Goal: Complete application form: Complete application form

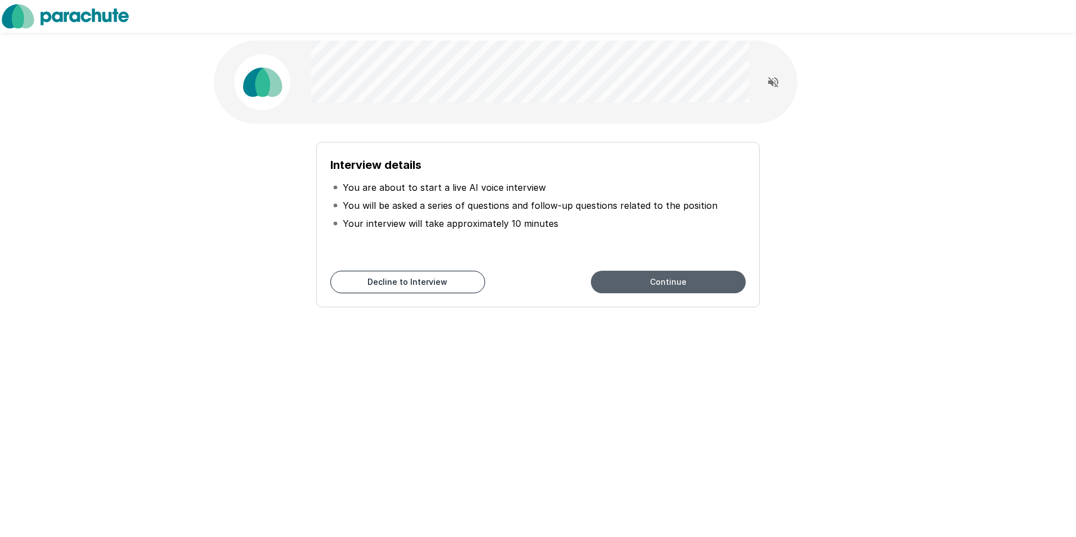
click at [669, 284] on button "Continue" at bounding box center [668, 282] width 155 height 23
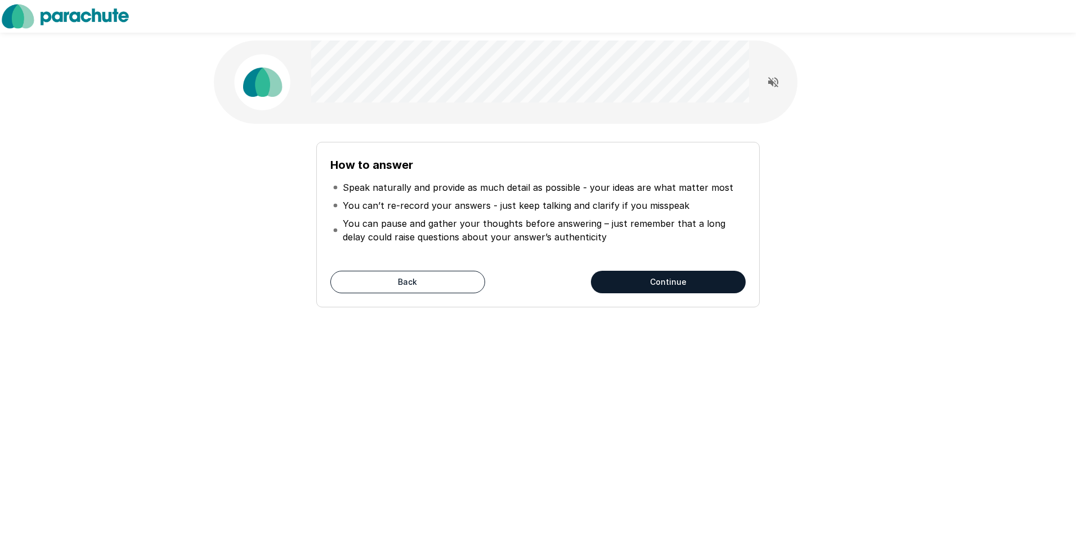
click at [657, 285] on button "Continue" at bounding box center [668, 282] width 155 height 23
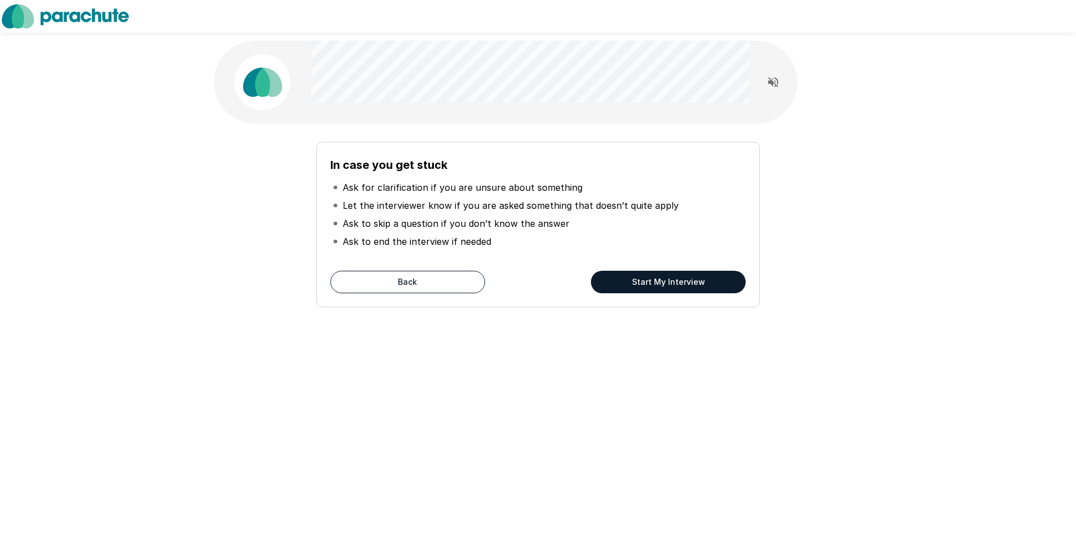
click at [660, 282] on button "Start My Interview" at bounding box center [668, 282] width 155 height 23
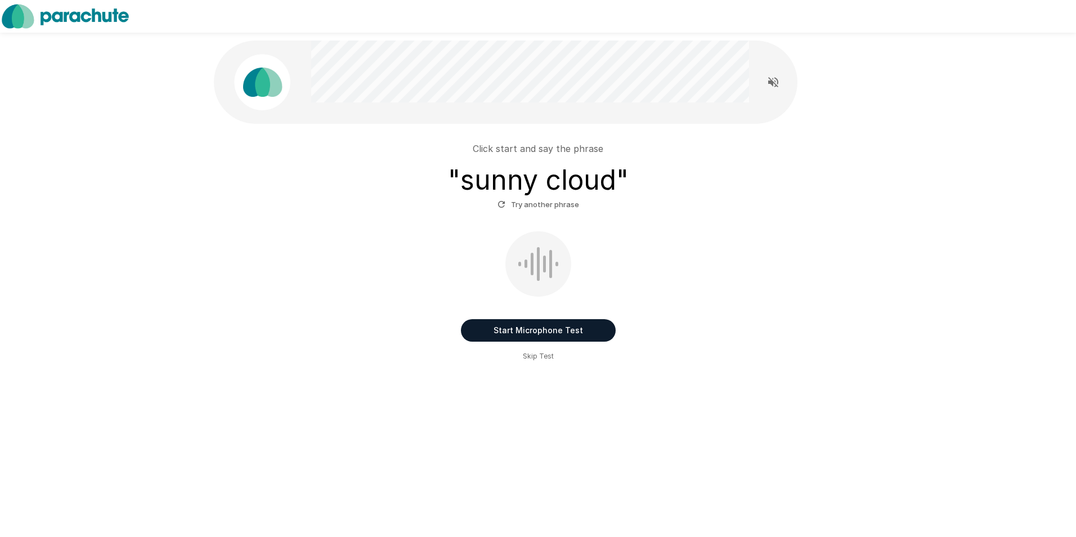
click at [544, 329] on button "Start Microphone Test" at bounding box center [538, 330] width 155 height 23
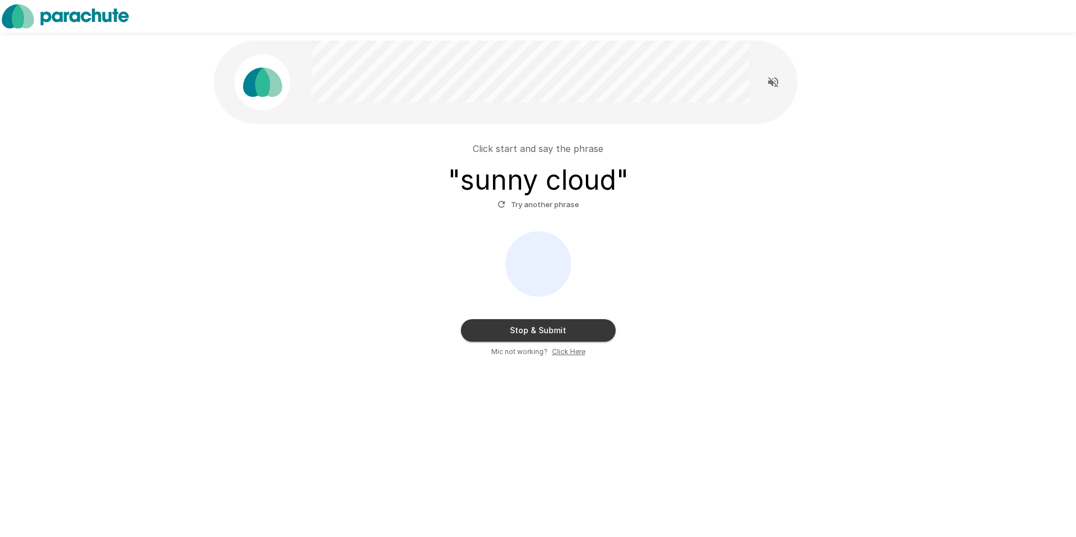
click at [544, 329] on button "Stop & Submit" at bounding box center [538, 330] width 155 height 23
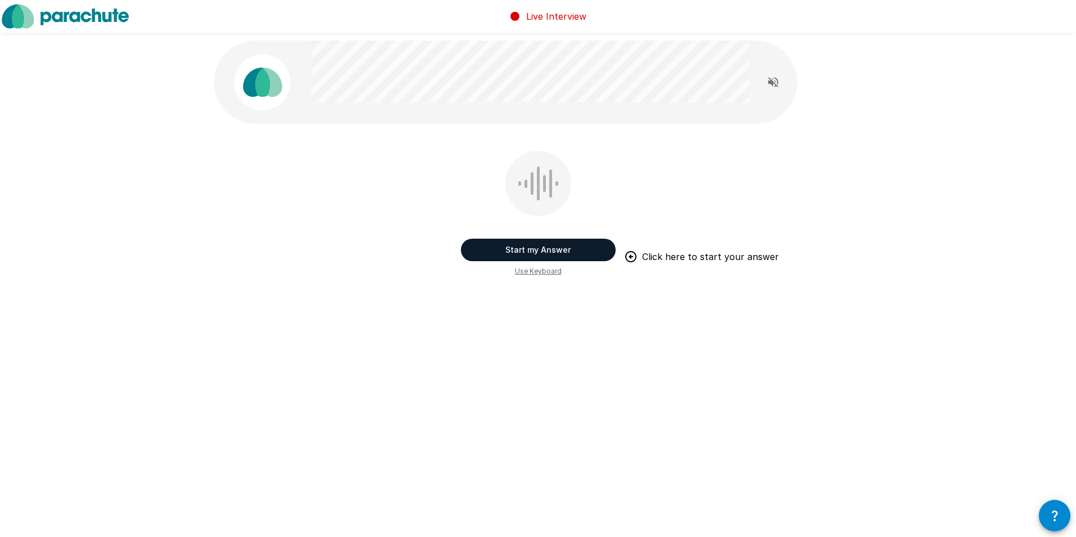
drag, startPoint x: 658, startPoint y: 403, endPoint x: 645, endPoint y: 396, distance: 15.4
click at [658, 403] on div "Live Interview Start my Answer Click here to start your answer Use Keyboard" at bounding box center [538, 268] width 1076 height 537
click at [566, 249] on button "Start my Answer" at bounding box center [538, 250] width 155 height 23
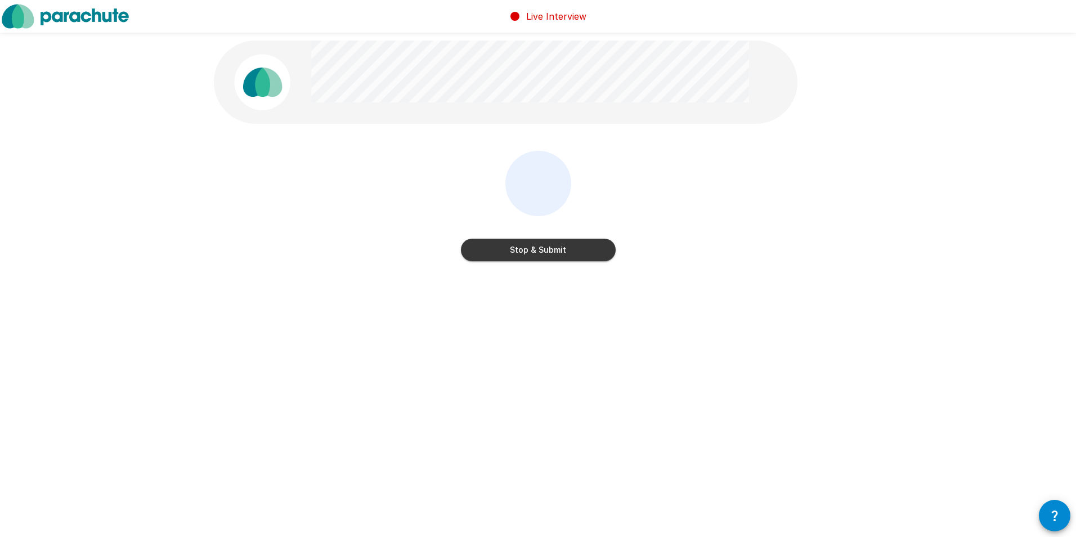
click at [552, 252] on button "Stop & Submit" at bounding box center [538, 250] width 155 height 23
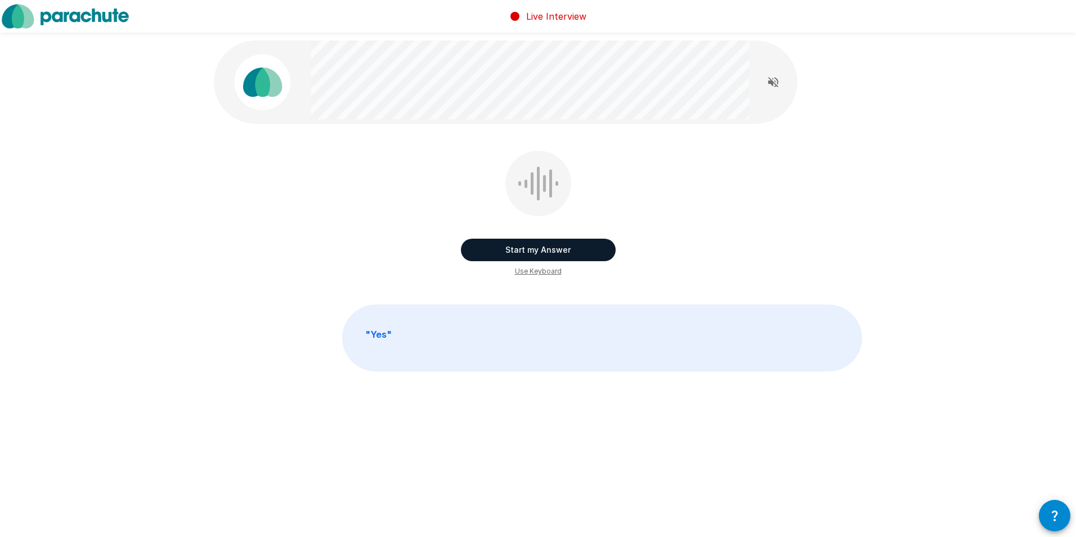
click at [541, 245] on button "Start my Answer" at bounding box center [538, 250] width 155 height 23
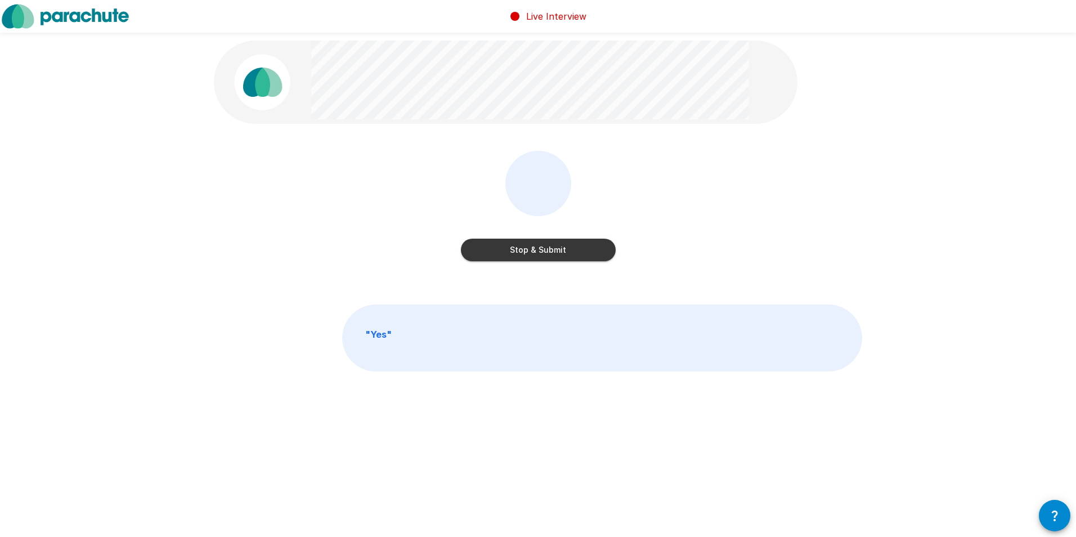
click at [535, 252] on button "Stop & Submit" at bounding box center [538, 250] width 155 height 23
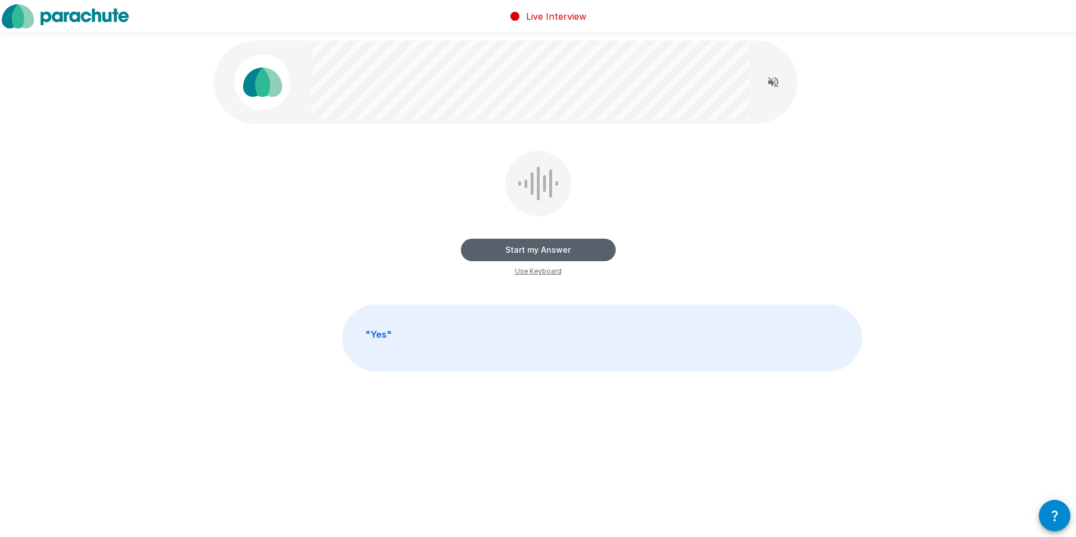
click at [552, 251] on button "Start my Answer" at bounding box center [538, 250] width 155 height 23
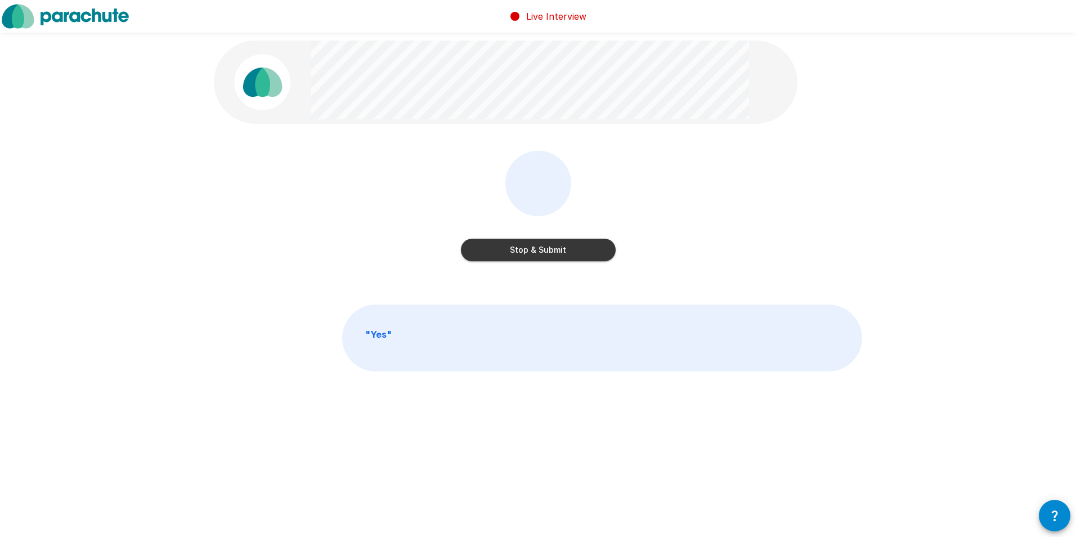
click at [552, 251] on button "Stop & Submit" at bounding box center [538, 250] width 155 height 23
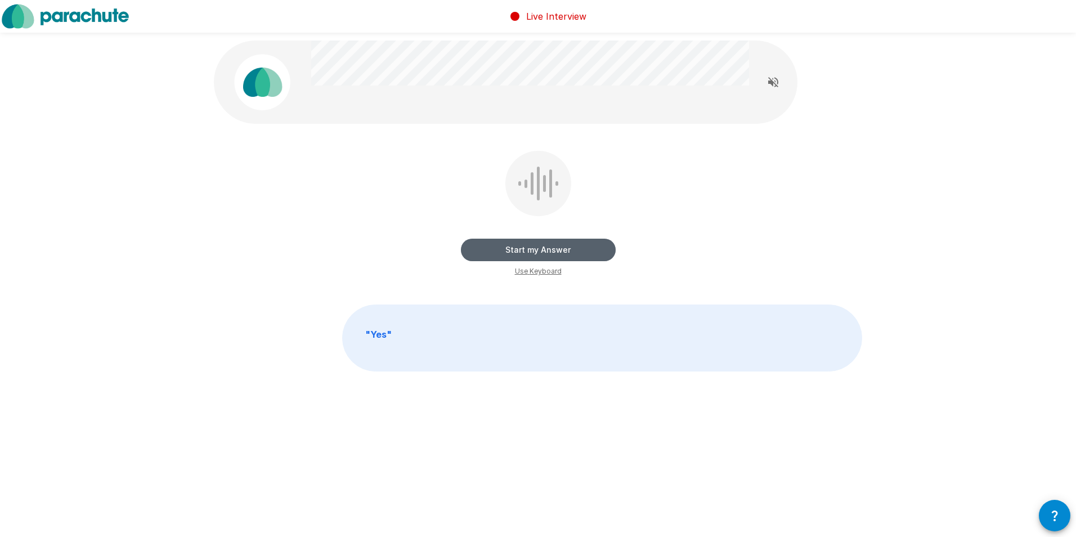
click at [531, 253] on button "Start my Answer" at bounding box center [538, 250] width 155 height 23
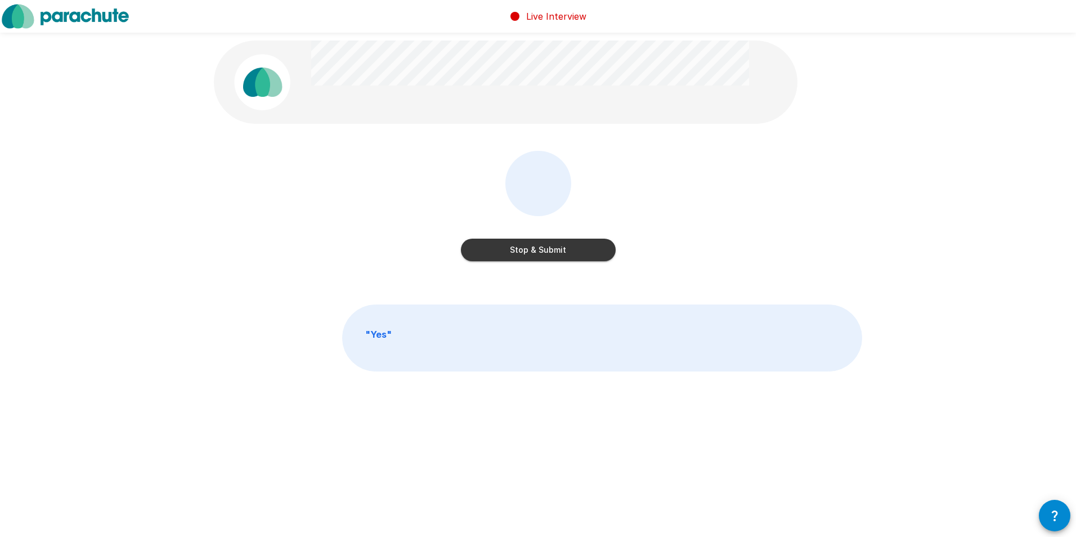
click at [531, 253] on button "Stop & Submit" at bounding box center [538, 250] width 155 height 23
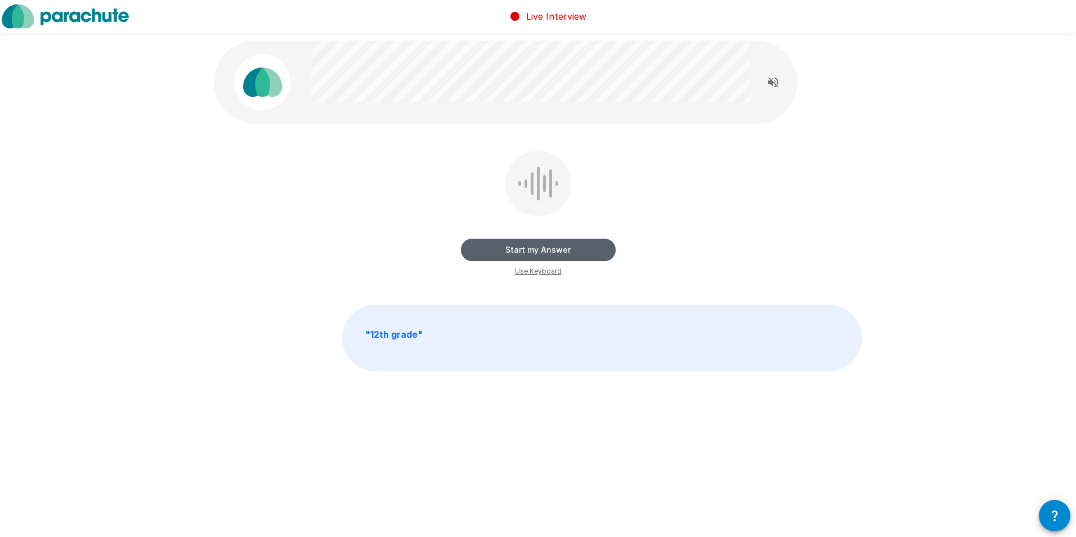
click at [542, 250] on button "Start my Answer" at bounding box center [538, 250] width 155 height 23
click at [536, 258] on button "Stop & Submit" at bounding box center [538, 250] width 155 height 23
click at [540, 249] on button "Start my Answer" at bounding box center [538, 250] width 155 height 23
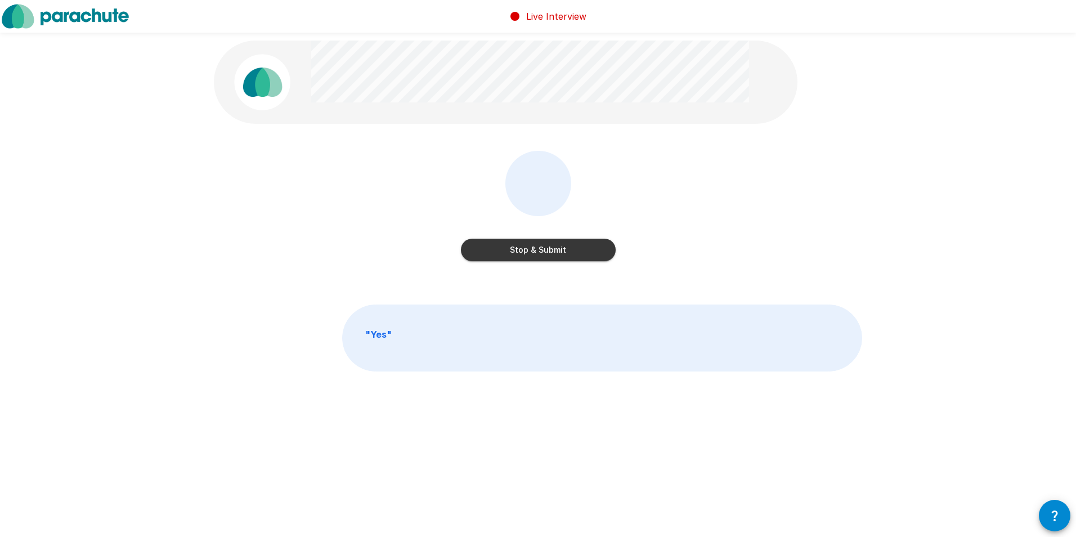
click at [531, 248] on button "Stop & Submit" at bounding box center [538, 250] width 155 height 23
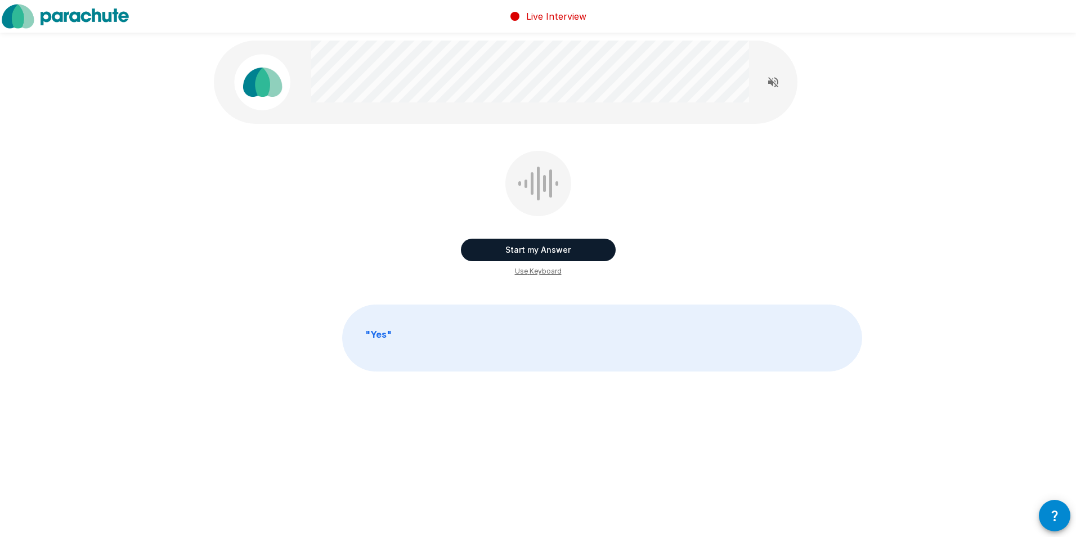
click at [556, 252] on button "Start my Answer" at bounding box center [538, 250] width 155 height 23
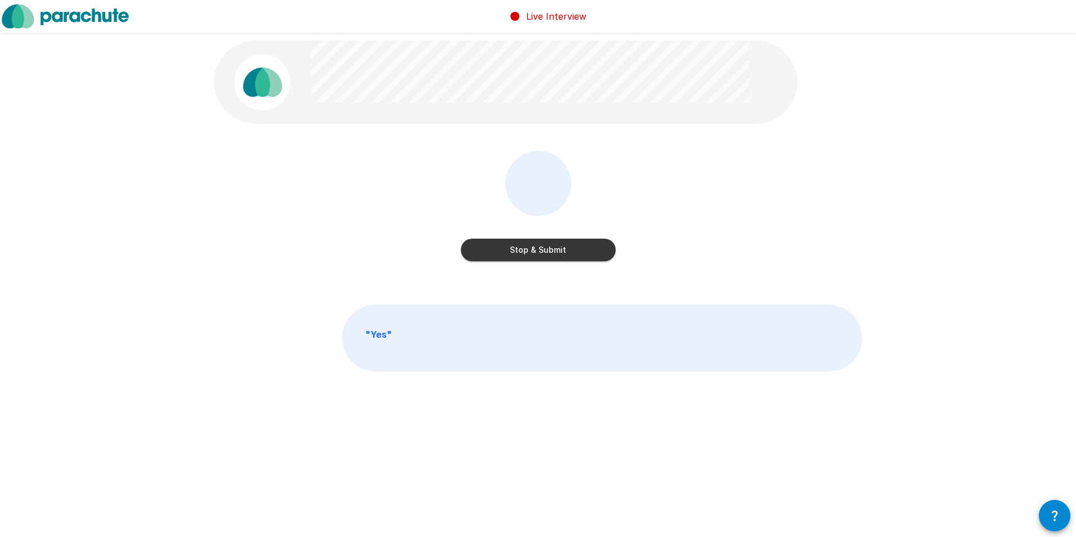
click at [526, 254] on button "Stop & Submit" at bounding box center [538, 250] width 155 height 23
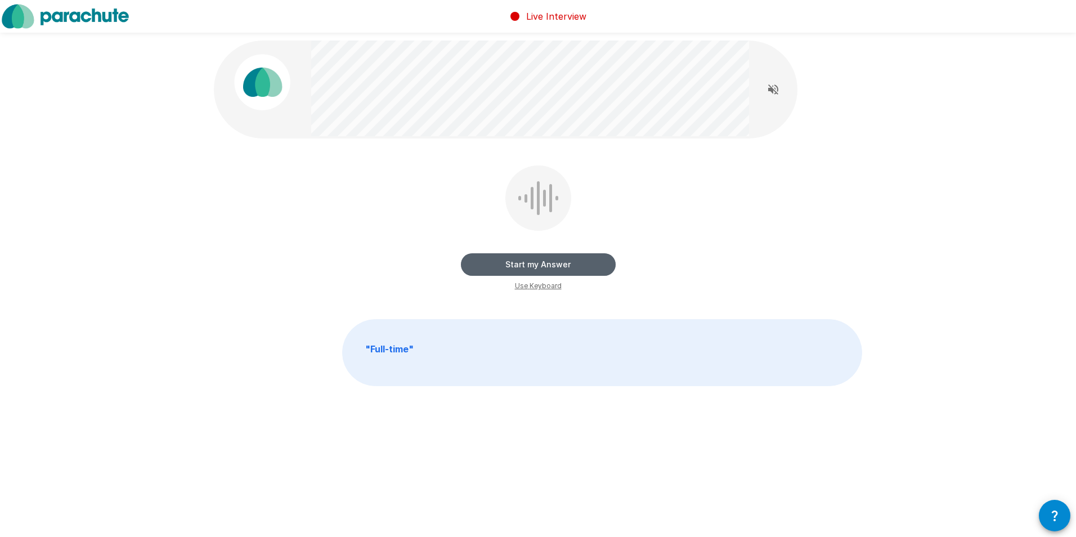
click at [526, 275] on button "Start my Answer" at bounding box center [538, 264] width 155 height 23
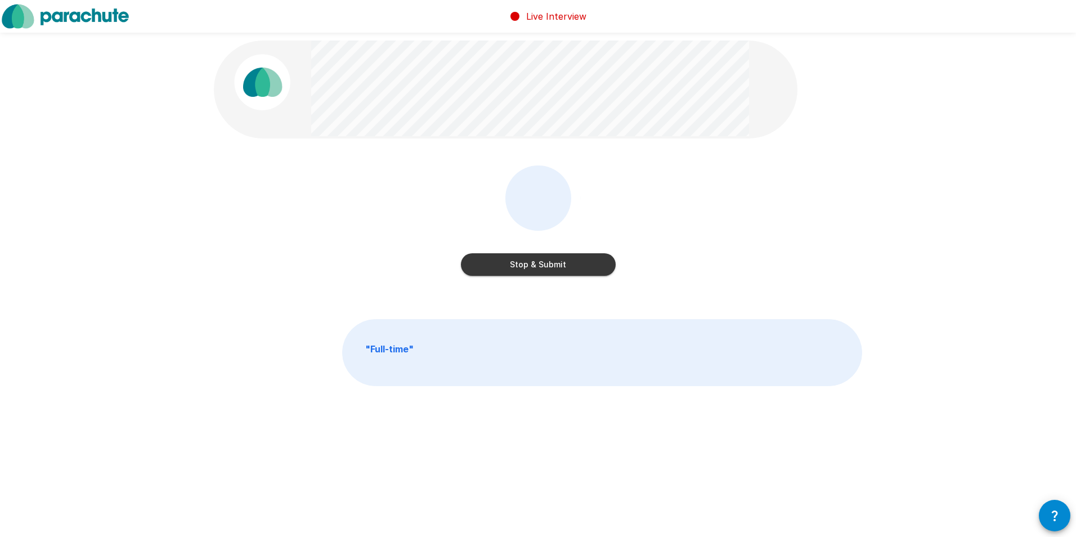
click at [527, 267] on button "Stop & Submit" at bounding box center [538, 264] width 155 height 23
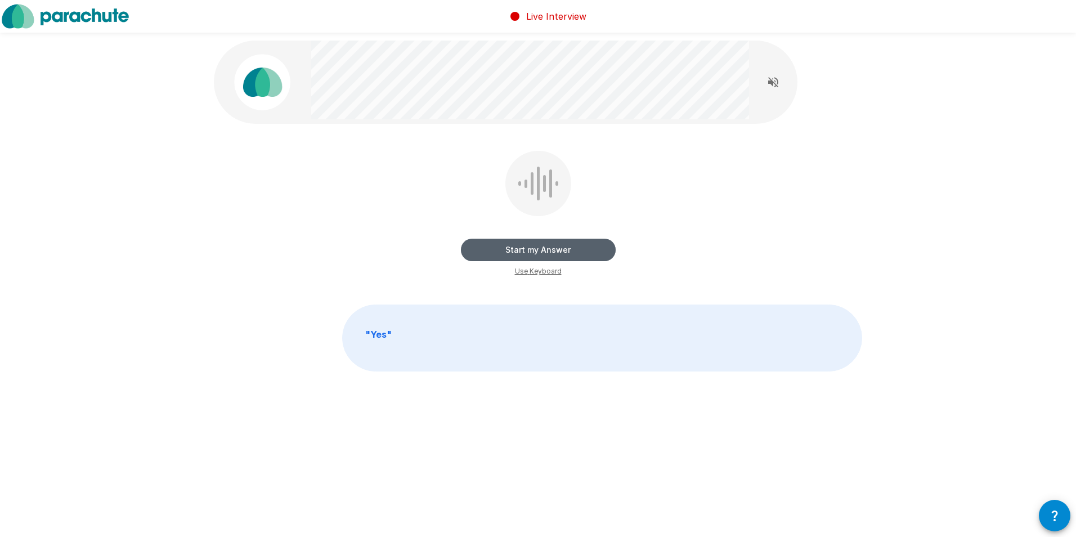
click at [537, 254] on button "Start my Answer" at bounding box center [538, 250] width 155 height 23
click at [519, 255] on button "Stop & Submit" at bounding box center [538, 250] width 155 height 23
click at [544, 249] on button "Start my Answer" at bounding box center [538, 250] width 155 height 23
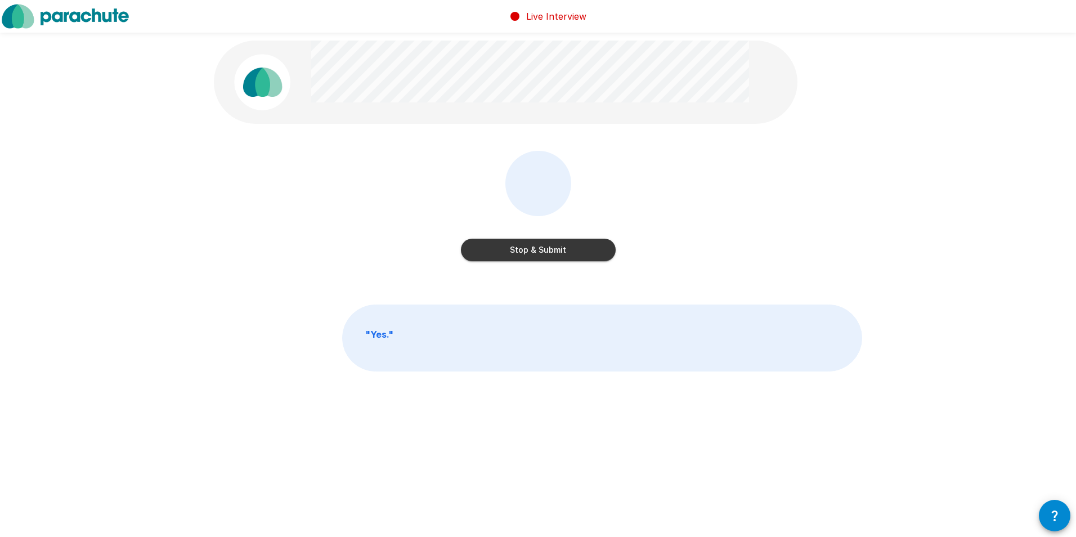
click at [544, 249] on button "Stop & Submit" at bounding box center [538, 250] width 155 height 23
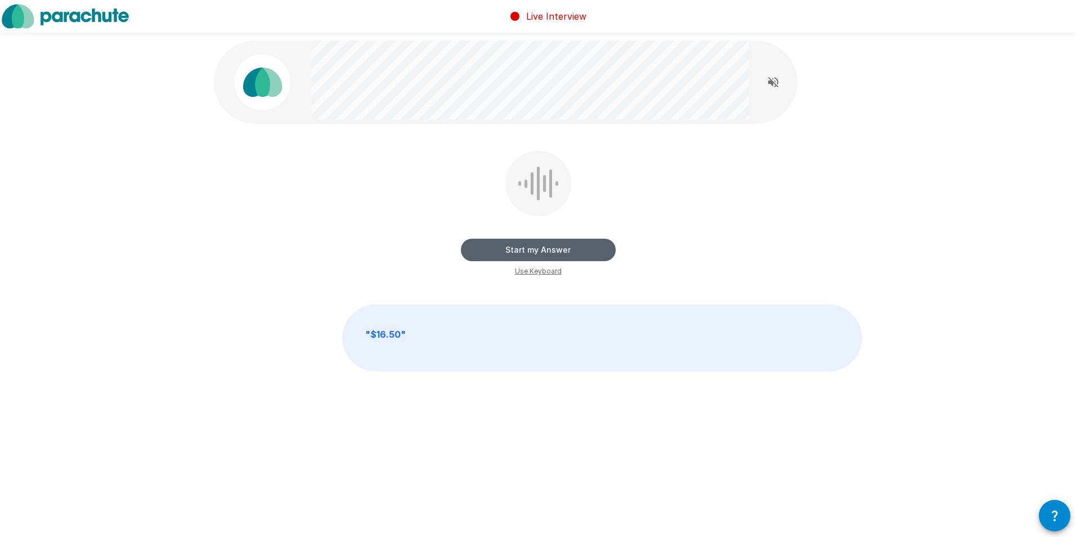
click at [528, 247] on button "Start my Answer" at bounding box center [538, 250] width 155 height 23
click at [525, 245] on button "Stop & Submit" at bounding box center [538, 250] width 155 height 23
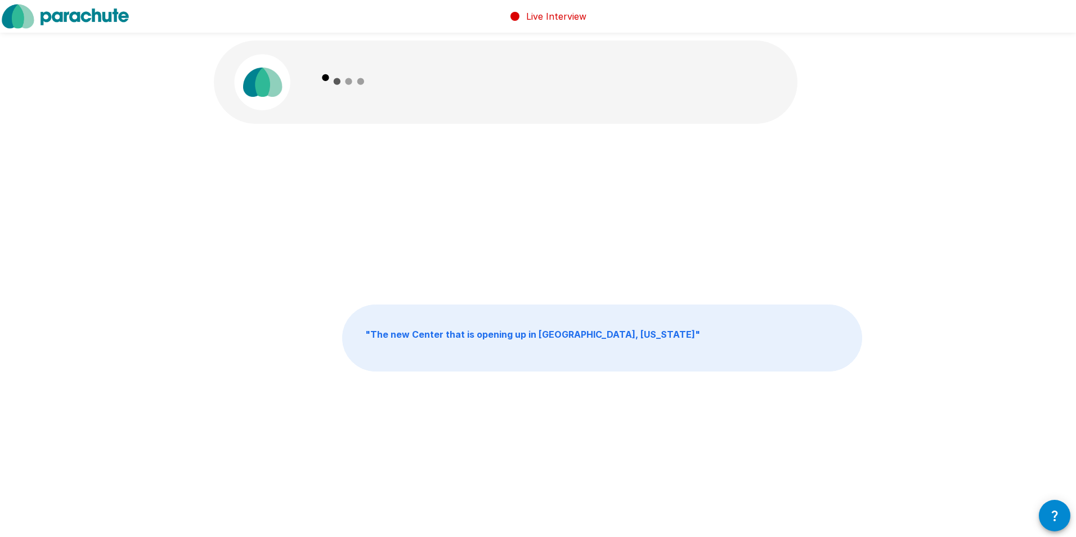
click at [455, 333] on b "" The new Center that is opening up in [GEOGRAPHIC_DATA], [US_STATE] "" at bounding box center [532, 334] width 335 height 11
click at [575, 337] on b "" The new Center that is opening up in [GEOGRAPHIC_DATA], [US_STATE] "" at bounding box center [532, 334] width 335 height 11
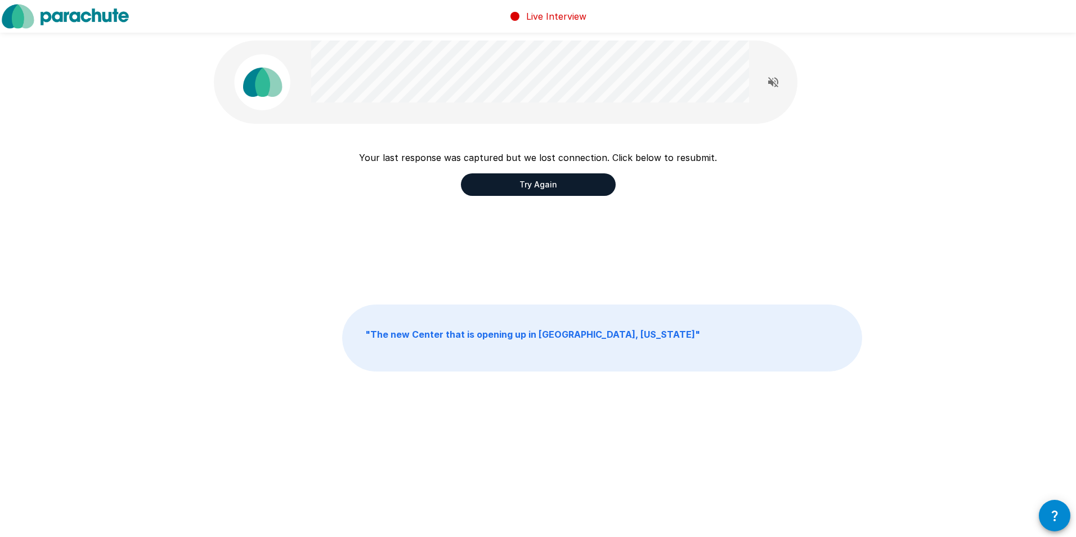
click at [566, 187] on button "Try Again" at bounding box center [538, 184] width 155 height 23
click at [531, 191] on button "Try Again" at bounding box center [538, 184] width 155 height 23
click at [770, 80] on icon "Read questions aloud" at bounding box center [773, 82] width 10 height 10
click at [895, 218] on div "Your last response was captured but we lost connection. Click below to resubmit…" at bounding box center [538, 230] width 1076 height 461
click at [526, 188] on button "Try Again" at bounding box center [538, 184] width 155 height 23
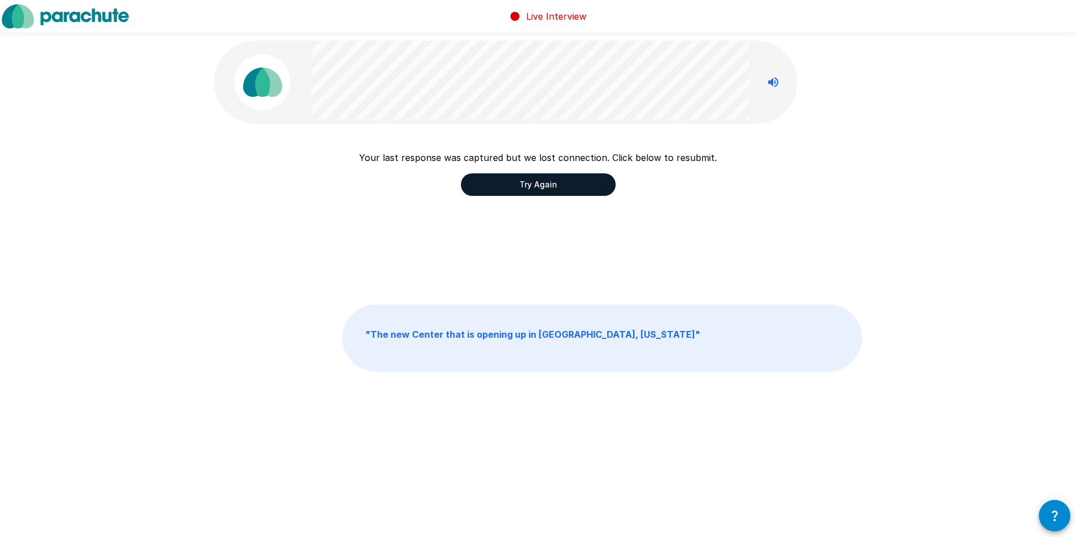
click at [562, 329] on b "" The new Center that is opening up in [GEOGRAPHIC_DATA], [US_STATE] "" at bounding box center [532, 334] width 335 height 11
click at [656, 345] on p "" The new Center that is opening up in [GEOGRAPHIC_DATA], [US_STATE] "" at bounding box center [602, 338] width 519 height 66
click at [577, 336] on b "" The new Center that is opening up in [GEOGRAPHIC_DATA], [US_STATE] "" at bounding box center [532, 334] width 335 height 11
click at [535, 187] on button "Try Again" at bounding box center [538, 184] width 155 height 23
click at [535, 189] on button "Try Again" at bounding box center [538, 184] width 155 height 23
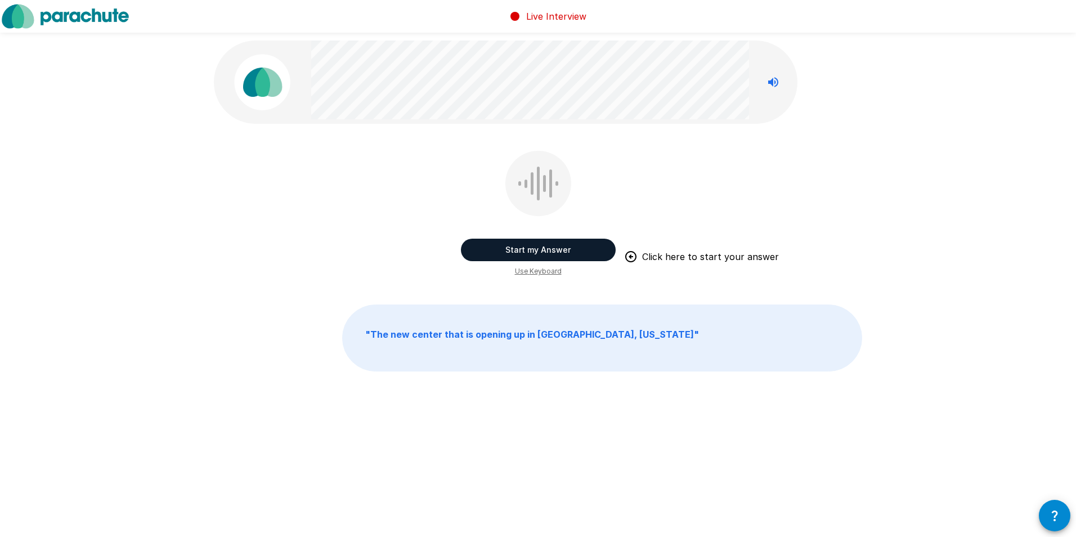
click at [553, 253] on button "Start my Answer" at bounding box center [538, 250] width 155 height 23
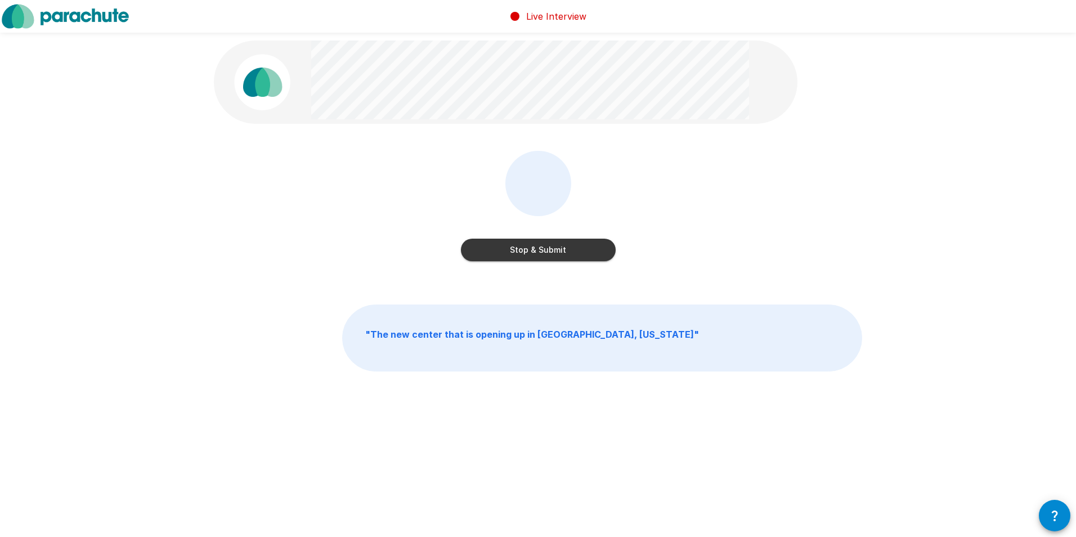
click at [549, 253] on button "Stop & Submit" at bounding box center [538, 250] width 155 height 23
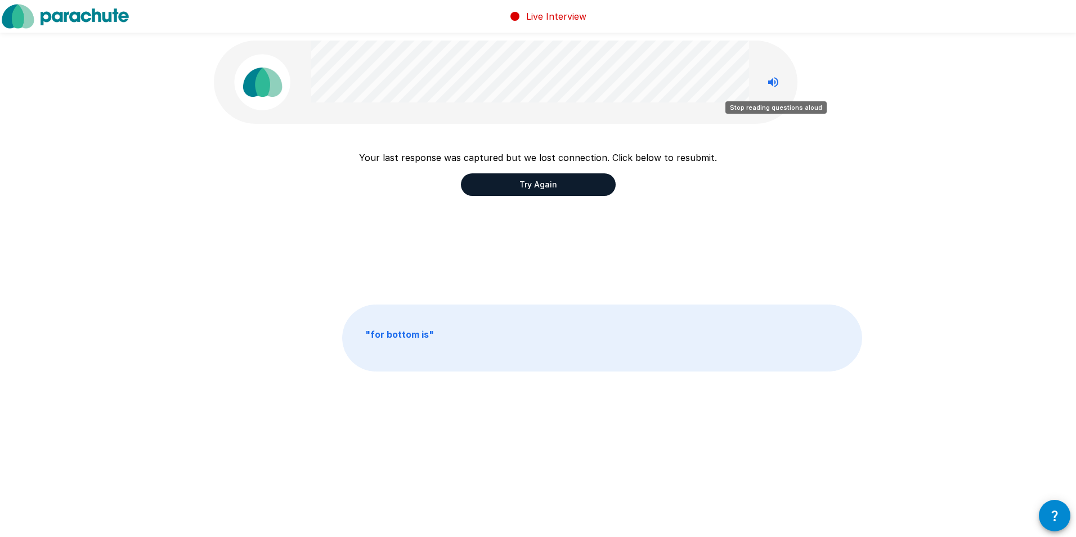
click at [774, 88] on icon "Stop reading questions aloud" at bounding box center [773, 82] width 14 height 14
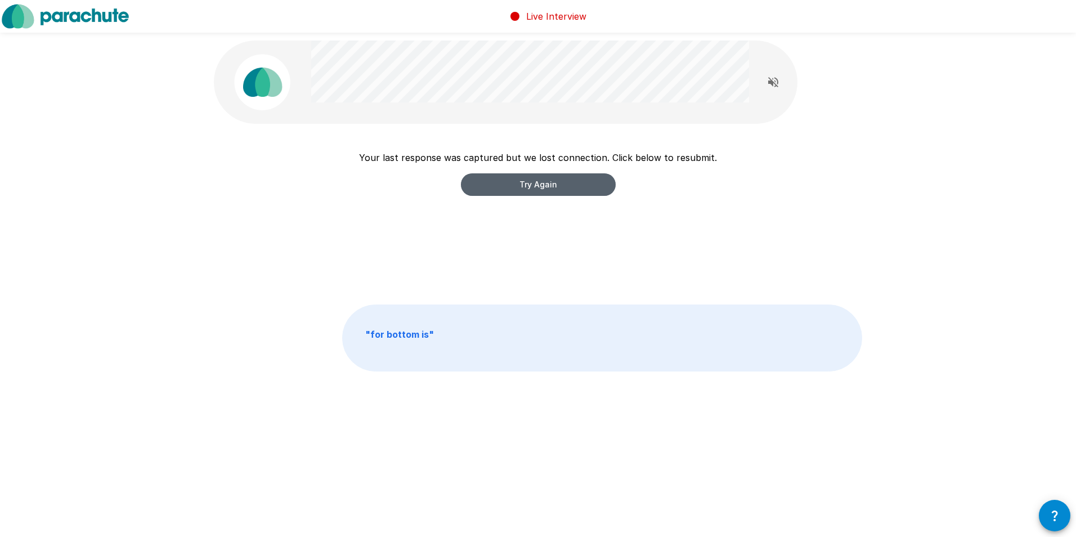
click at [535, 187] on button "Try Again" at bounding box center [538, 184] width 155 height 23
click at [544, 190] on button "Try Again" at bounding box center [538, 184] width 155 height 23
click at [539, 183] on button "Try Again" at bounding box center [538, 184] width 155 height 23
click at [1058, 518] on icon "button" at bounding box center [1055, 516] width 14 height 14
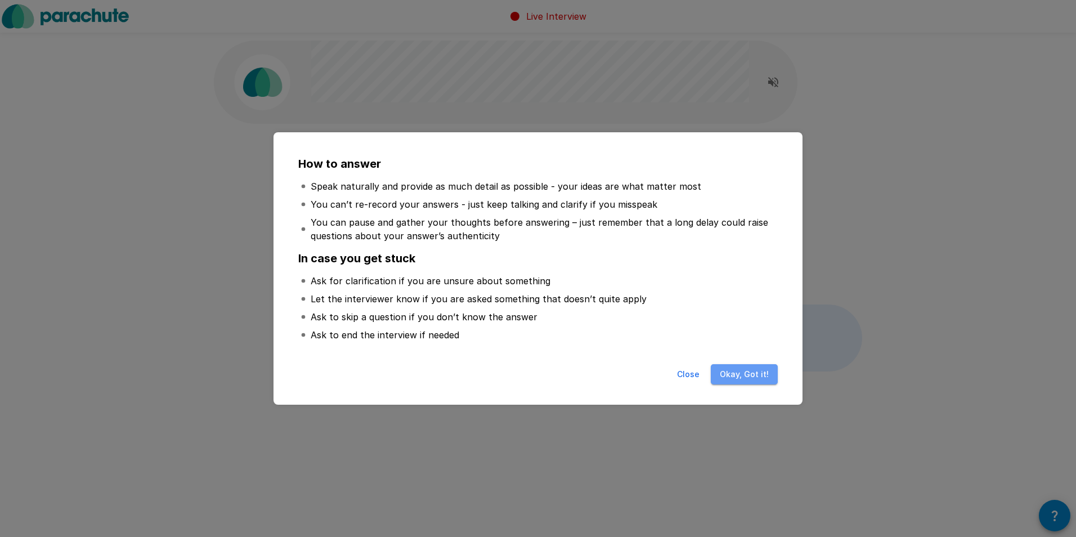
click at [751, 378] on button "Okay, Got it!" at bounding box center [744, 374] width 67 height 21
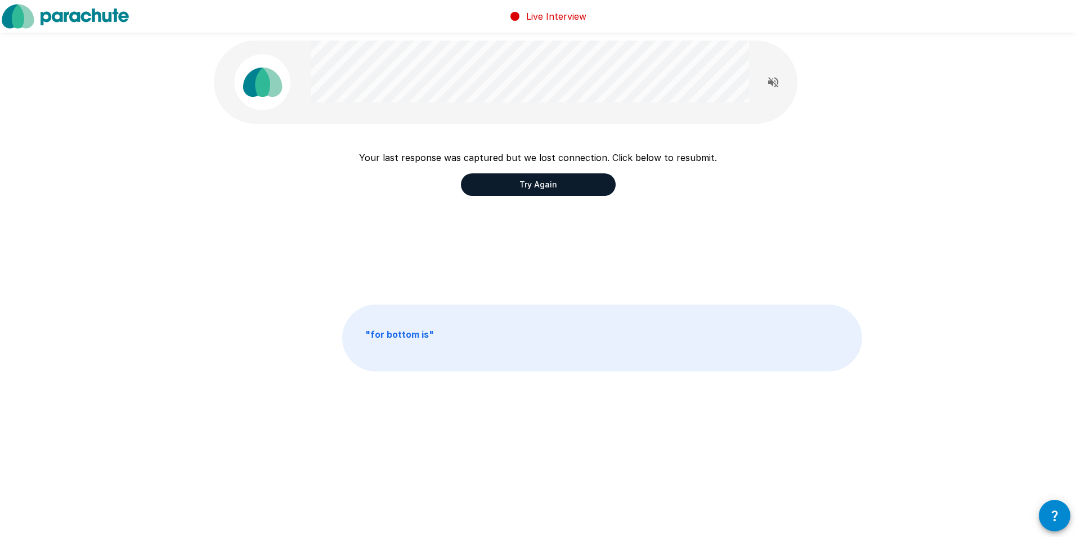
click at [415, 351] on p "" for bottom is "" at bounding box center [602, 338] width 519 height 66
click at [263, 89] on img at bounding box center [262, 82] width 56 height 56
click at [774, 83] on icon "Read questions aloud" at bounding box center [773, 82] width 14 height 14
click at [774, 83] on icon "Stop reading questions aloud" at bounding box center [773, 82] width 10 height 10
click at [539, 189] on button "Try Again" at bounding box center [538, 184] width 155 height 23
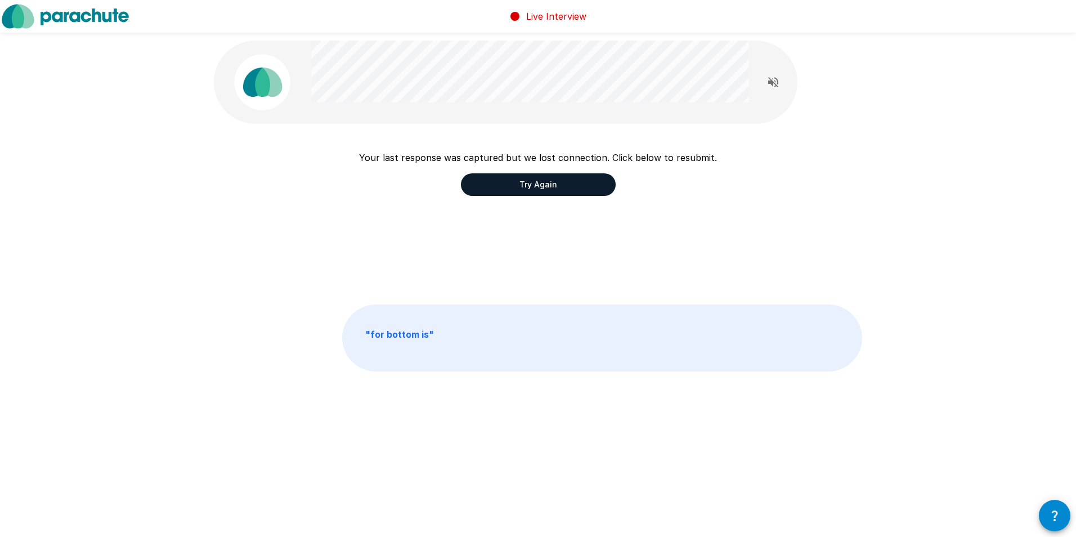
click at [539, 189] on button "Try Again" at bounding box center [538, 184] width 155 height 23
click at [539, 188] on button "Try Again" at bounding box center [538, 184] width 155 height 23
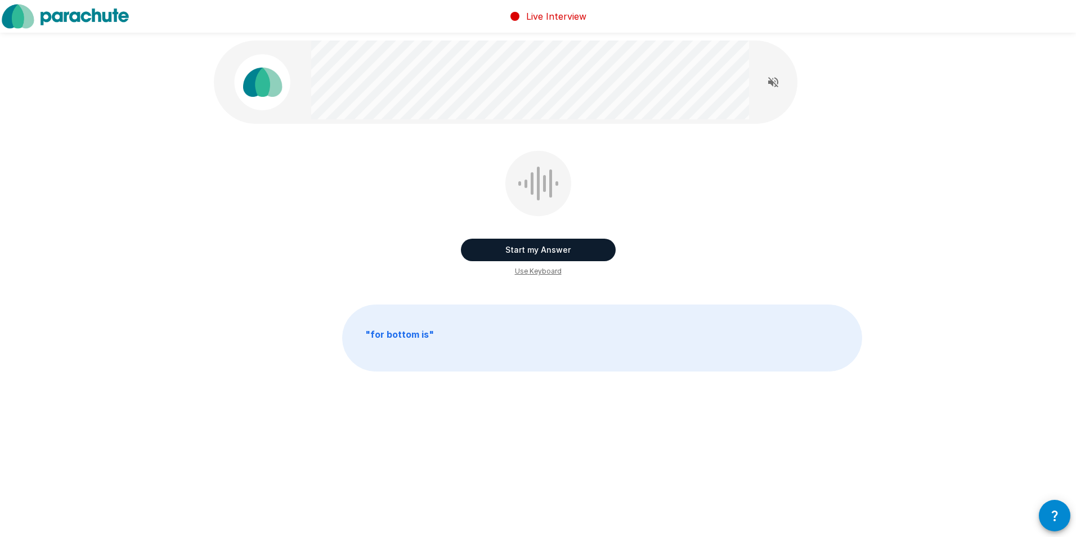
click at [761, 84] on div at bounding box center [772, 82] width 48 height 56
click at [777, 81] on icon "Read questions aloud" at bounding box center [773, 82] width 14 height 14
click at [575, 255] on button "Start my Answer" at bounding box center [538, 250] width 155 height 23
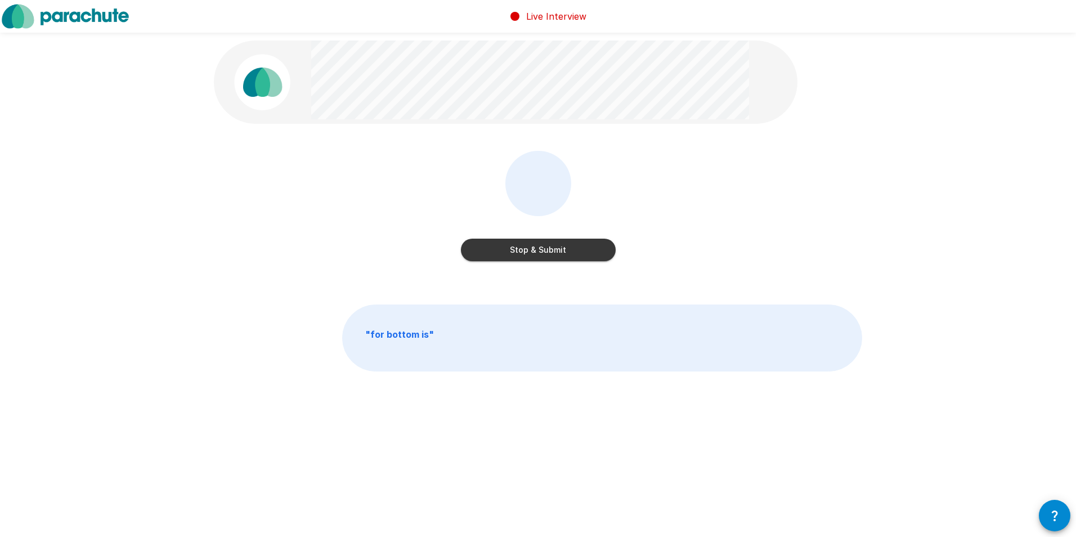
click at [575, 255] on button "Stop & Submit" at bounding box center [538, 250] width 155 height 23
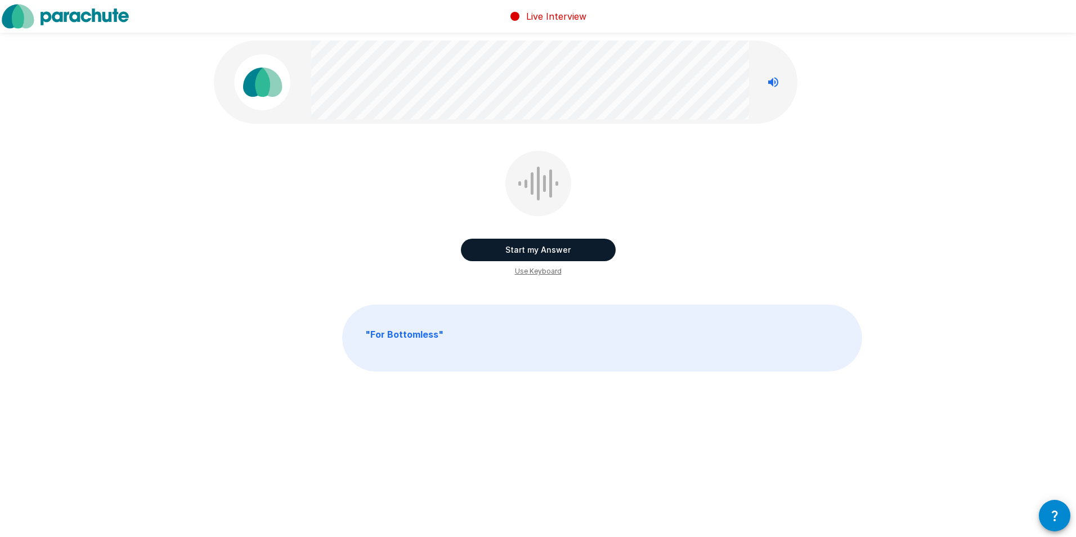
click at [540, 270] on span "Use Keyboard" at bounding box center [538, 271] width 47 height 11
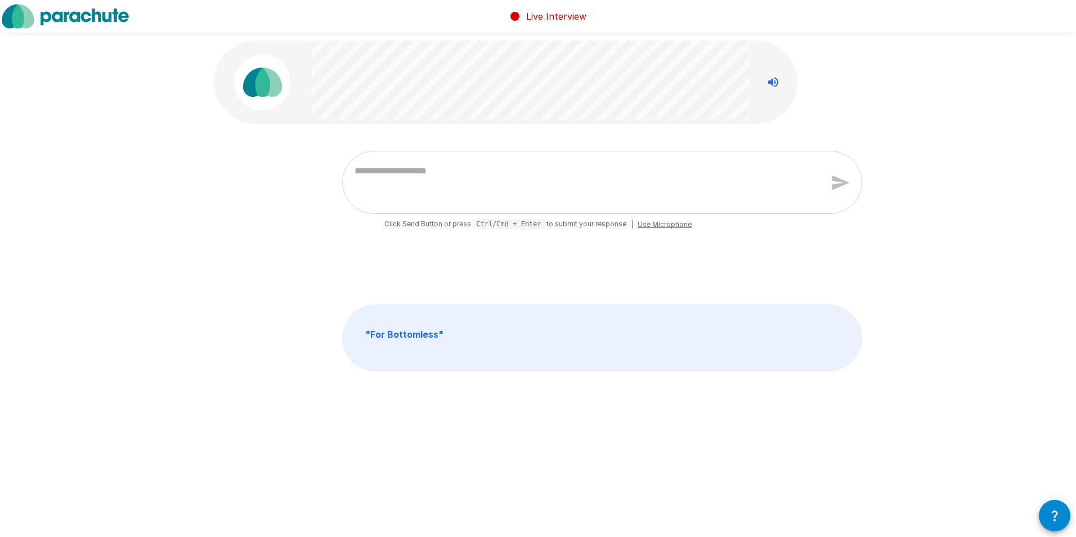
click at [420, 168] on textarea at bounding box center [583, 182] width 472 height 44
type textarea "*"
type textarea "**"
type textarea "*"
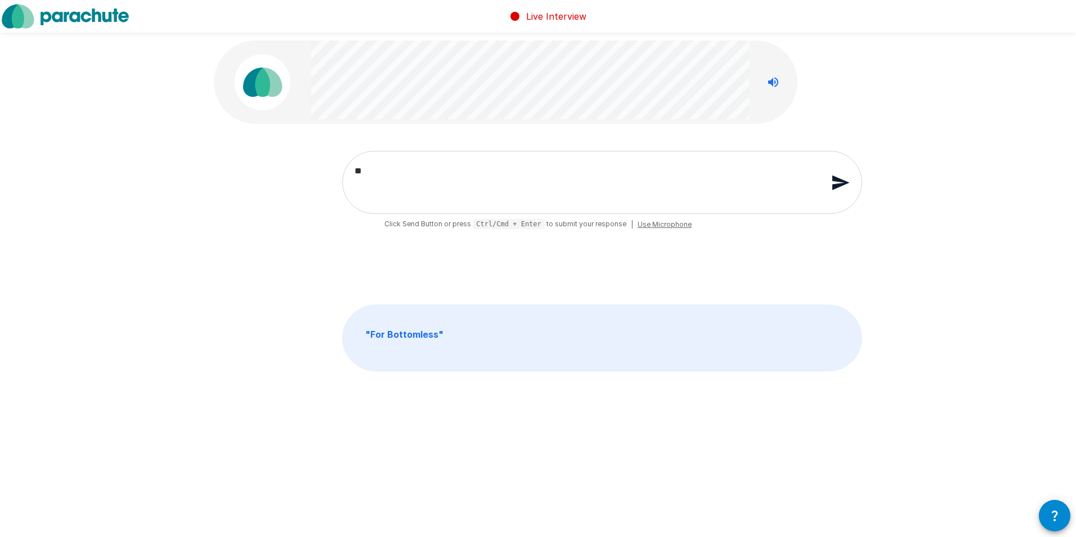
type textarea "***"
type textarea "*"
type textarea "****"
type textarea "*"
type textarea "*****"
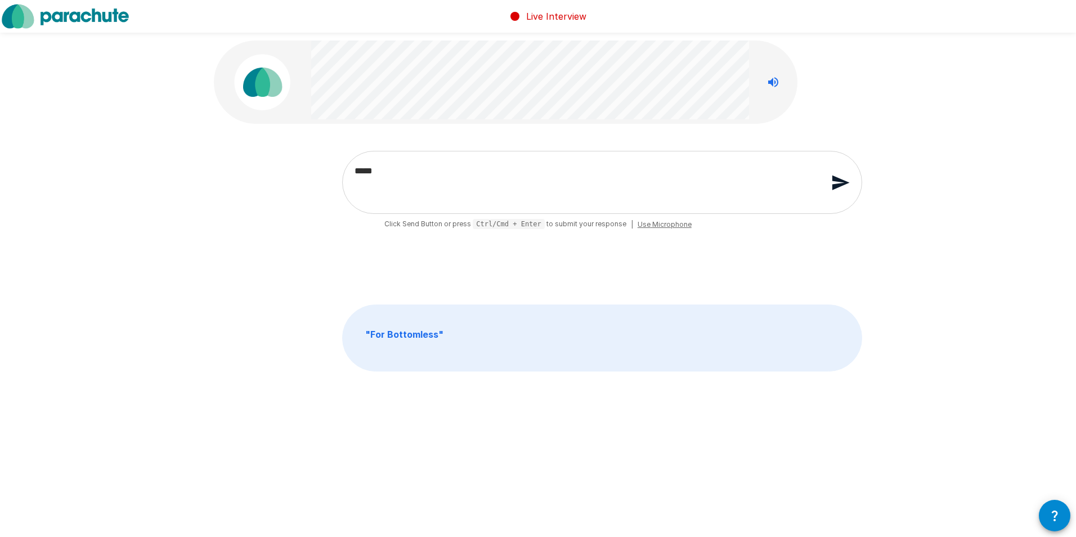
type textarea "*"
type textarea "****"
type textarea "*"
type textarea "*****"
type textarea "*"
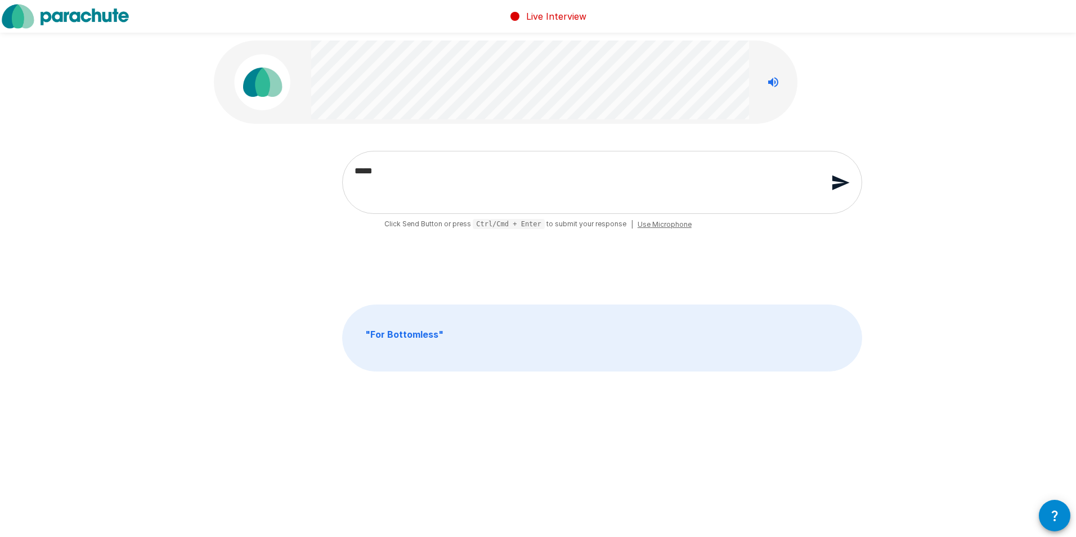
type textarea "******"
type textarea "*"
type textarea "*******"
type textarea "*"
type textarea "******"
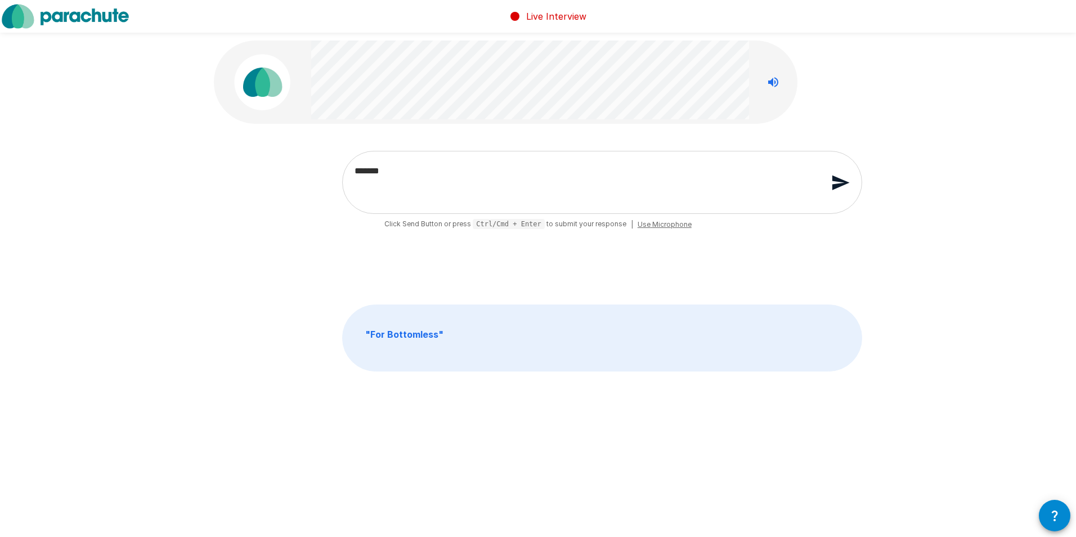
type textarea "*"
type textarea "*******"
type textarea "*"
type textarea "********"
type textarea "*"
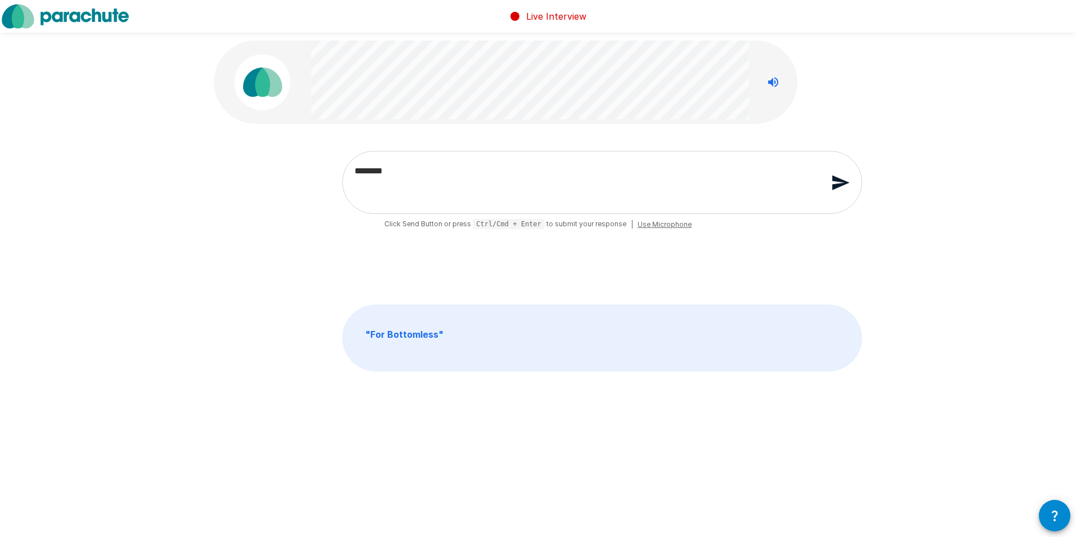
type textarea "**********"
type textarea "*"
type textarea "**********"
type textarea "*"
click at [841, 177] on icon "button" at bounding box center [841, 183] width 20 height 20
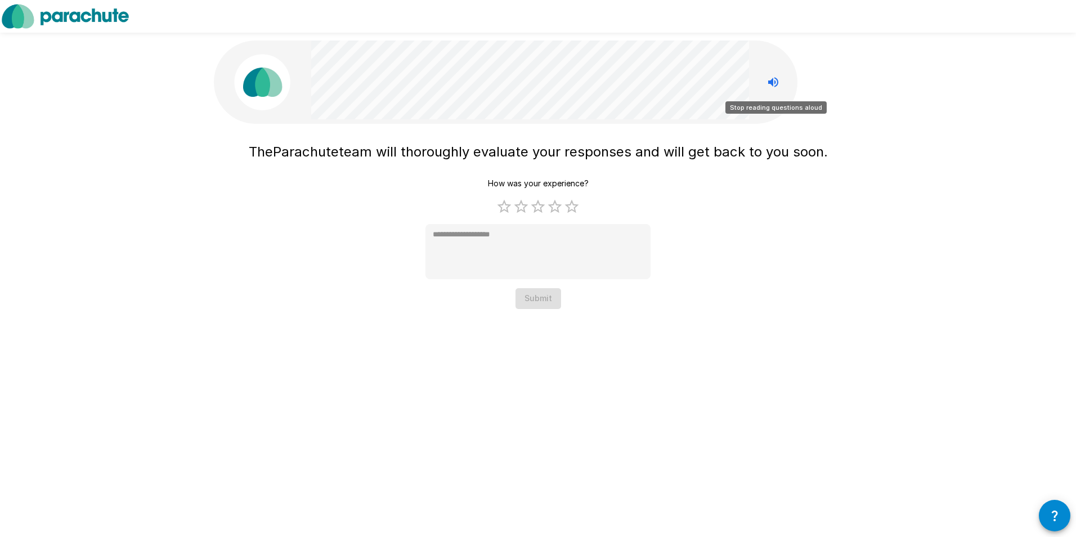
click at [775, 81] on icon "Stop reading questions aloud" at bounding box center [773, 82] width 14 height 14
click at [568, 205] on label "5 Stars" at bounding box center [571, 206] width 17 height 17
type textarea "*"
click at [538, 301] on button "Submit" at bounding box center [538, 298] width 46 height 21
